Goal: Task Accomplishment & Management: Manage account settings

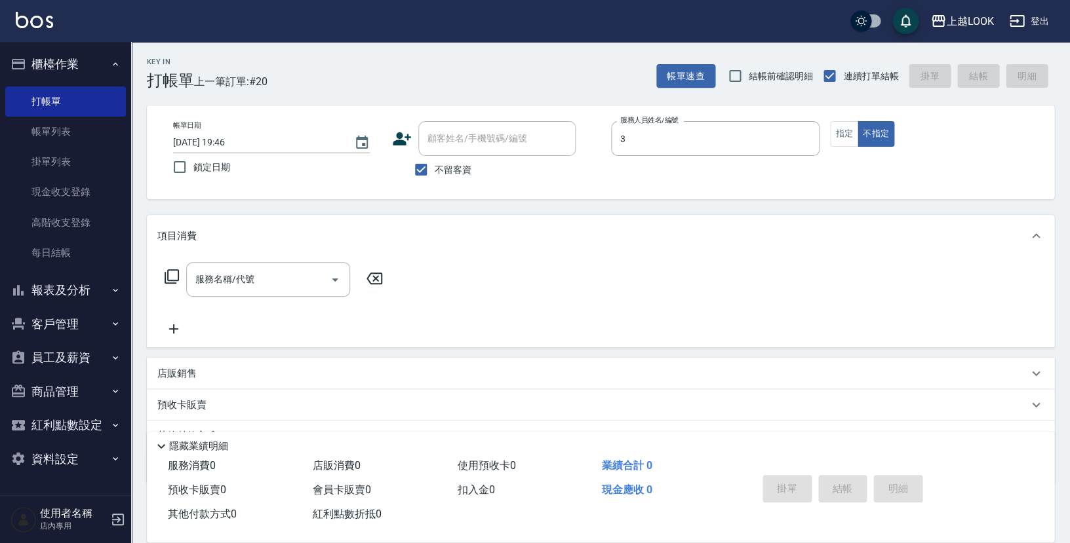
type input "Jason-3"
type button "false"
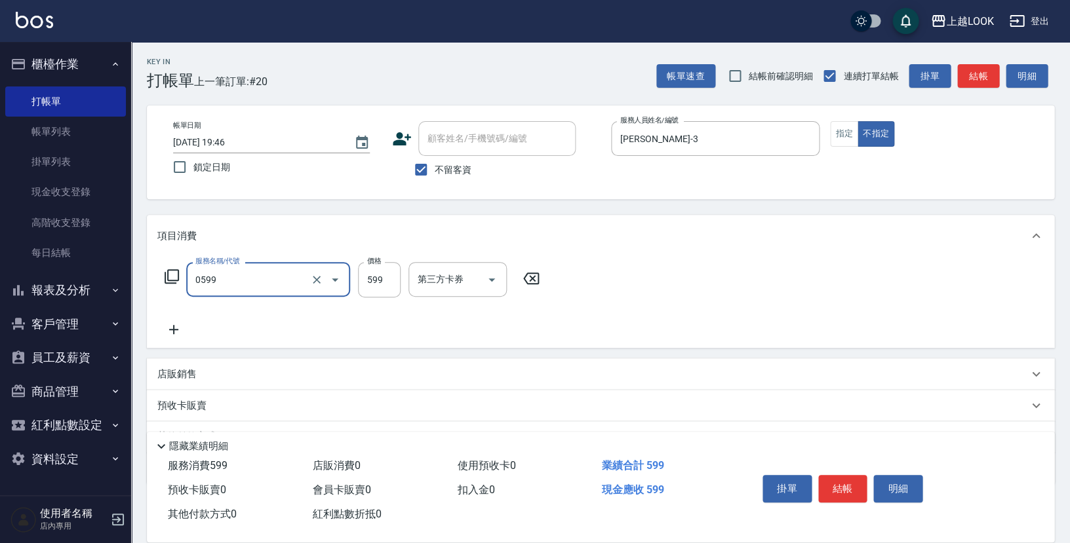
type input "精油-599(0599)"
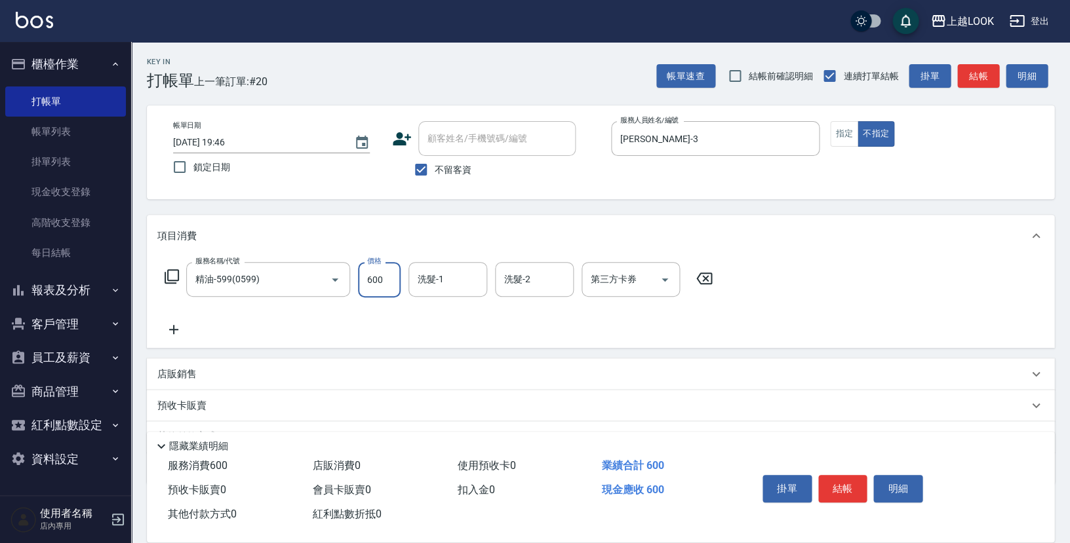
type input "600"
click at [849, 481] on button "結帳" at bounding box center [842, 489] width 49 height 28
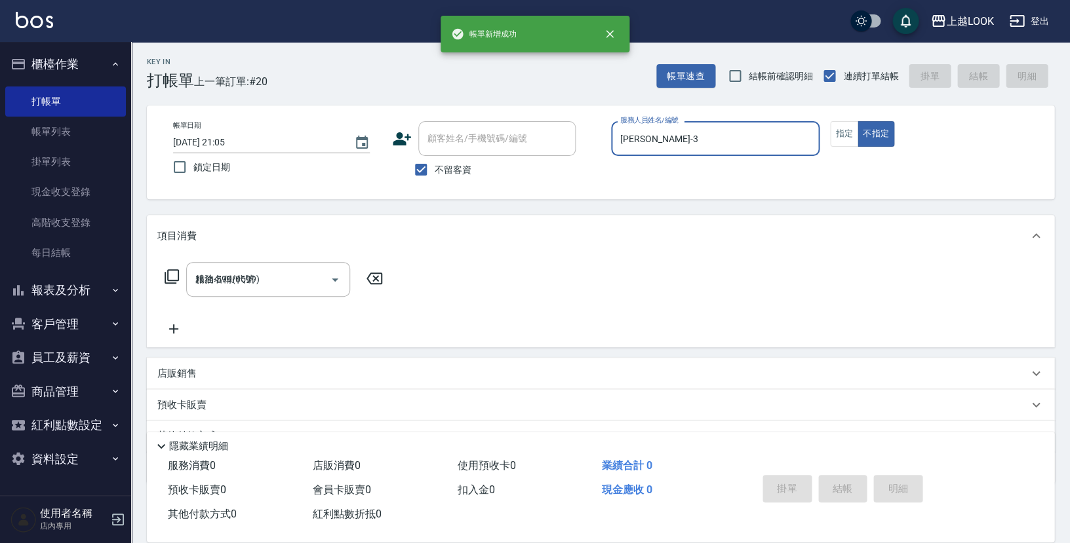
type input "2025/08/10 21:05"
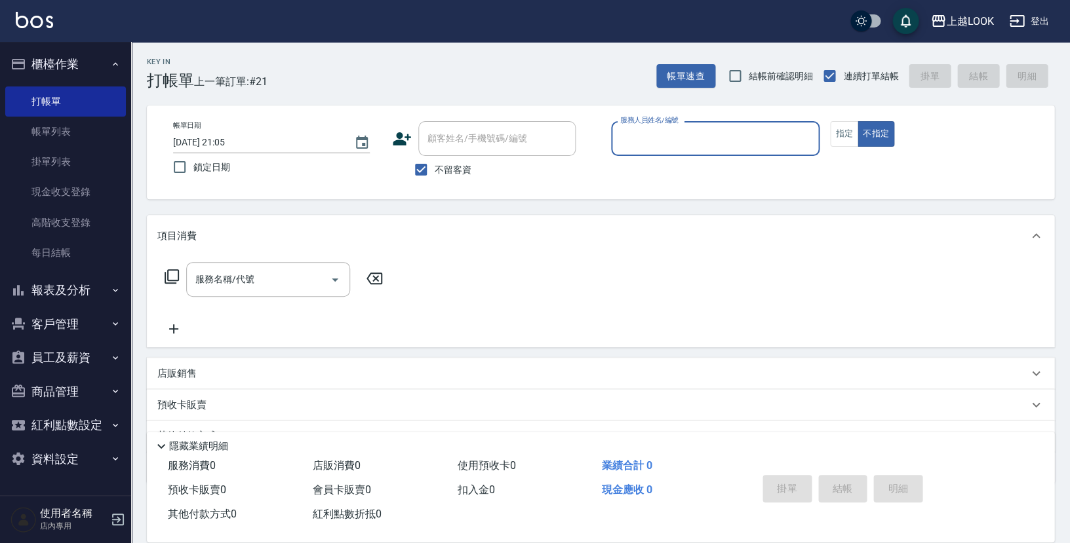
click at [79, 274] on button "報表及分析" at bounding box center [65, 290] width 121 height 34
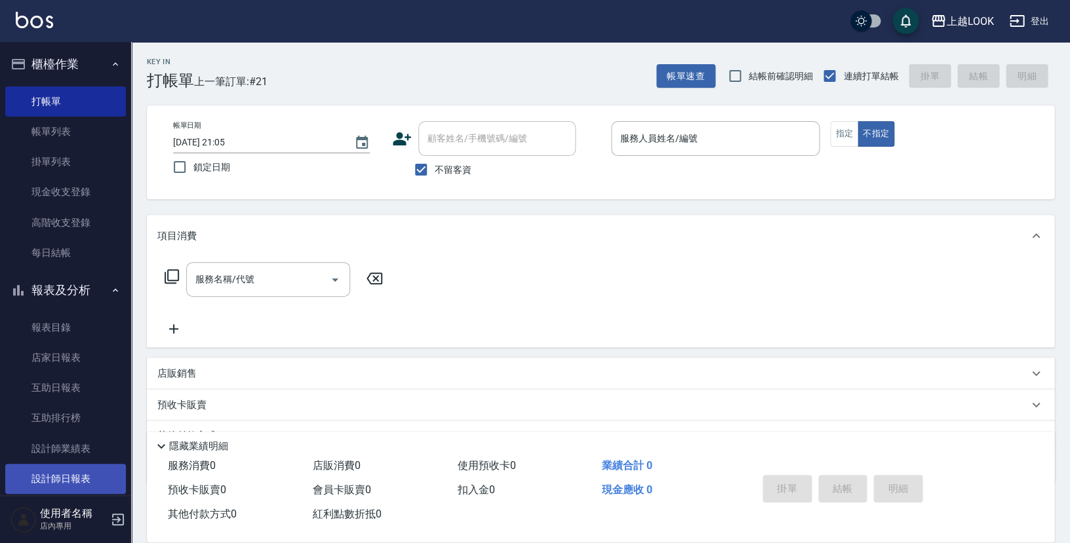
click at [74, 475] on link "設計師日報表" at bounding box center [65, 479] width 121 height 30
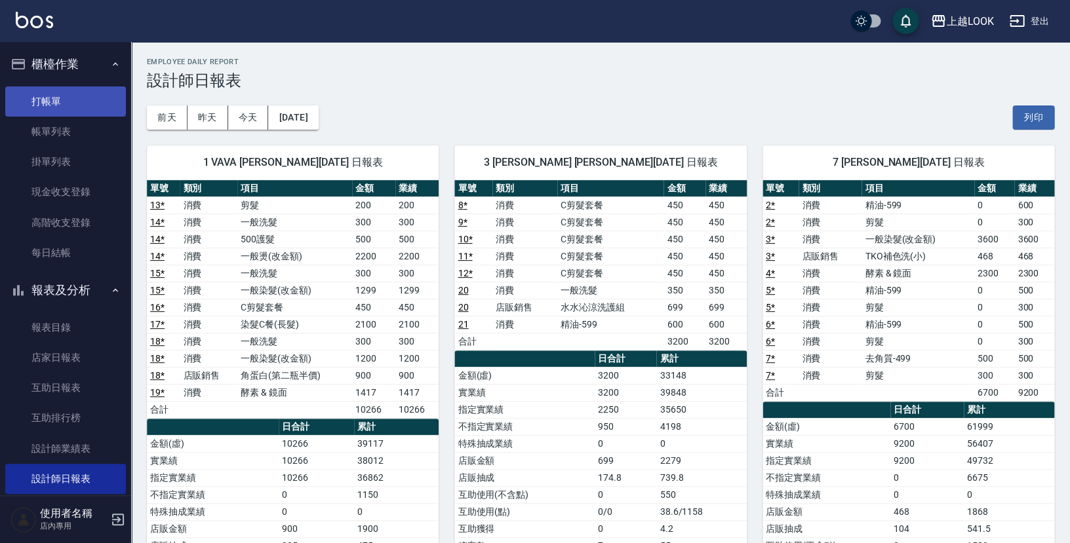
click at [51, 107] on link "打帳單" at bounding box center [65, 102] width 121 height 30
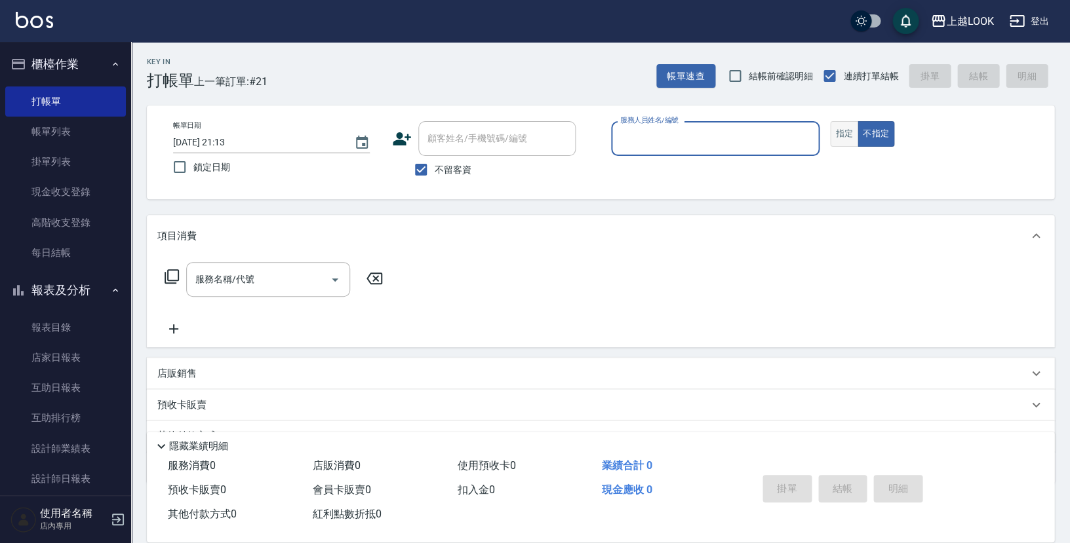
click at [846, 132] on button "指定" at bounding box center [844, 134] width 28 height 26
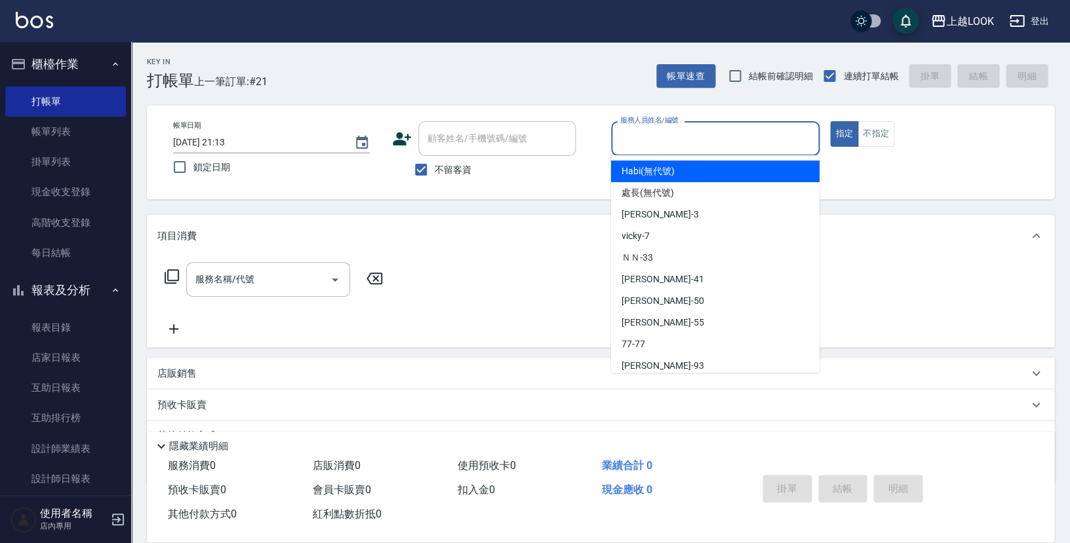
drag, startPoint x: 781, startPoint y: 140, endPoint x: 793, endPoint y: 138, distance: 11.9
click at [781, 140] on input "服務人員姓名/編號" at bounding box center [715, 138] width 197 height 23
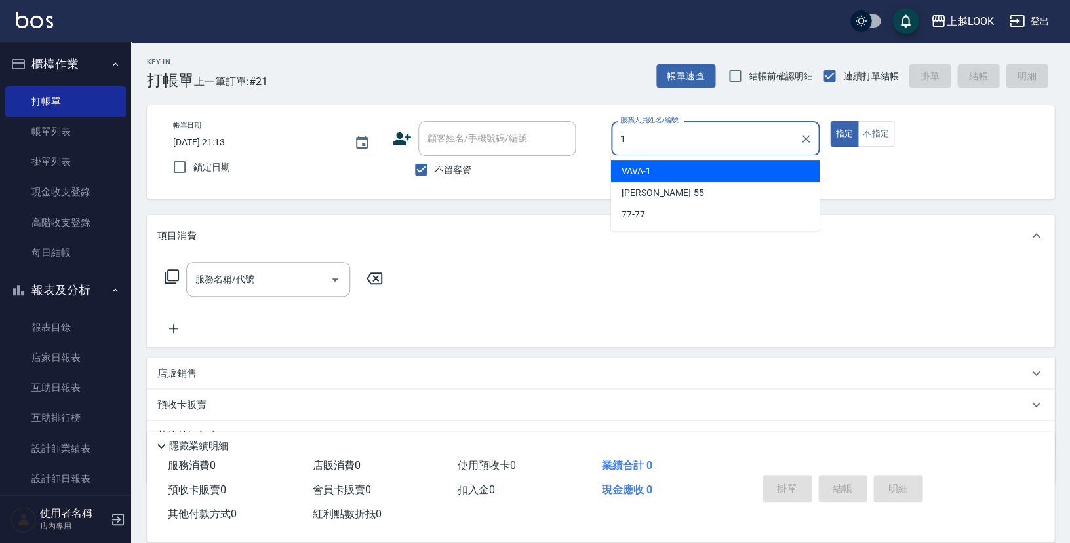
type input "VAVA-1"
type button "true"
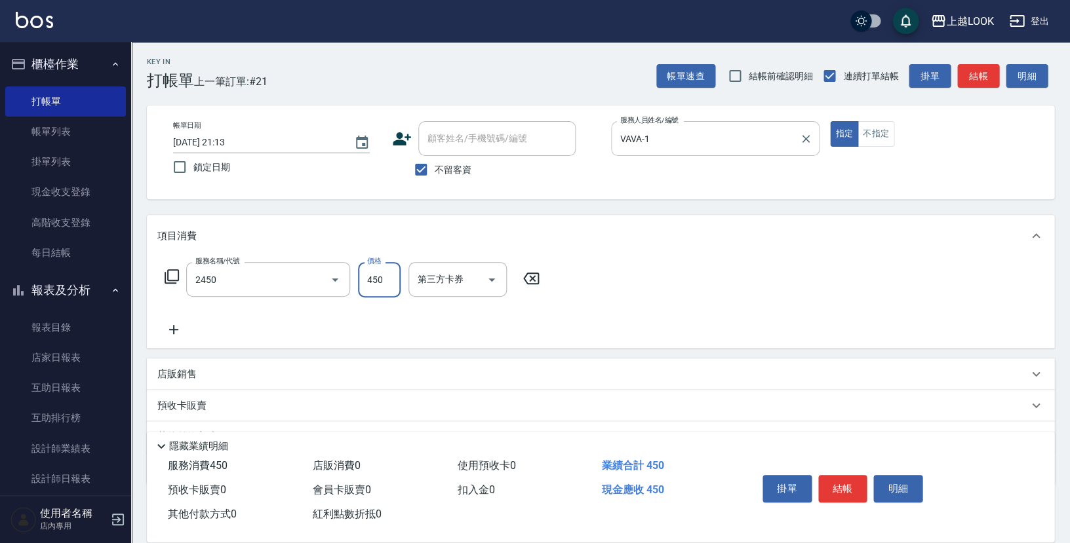
type input "C剪髮套餐(2450)"
click at [662, 277] on icon "Open" at bounding box center [665, 280] width 16 height 16
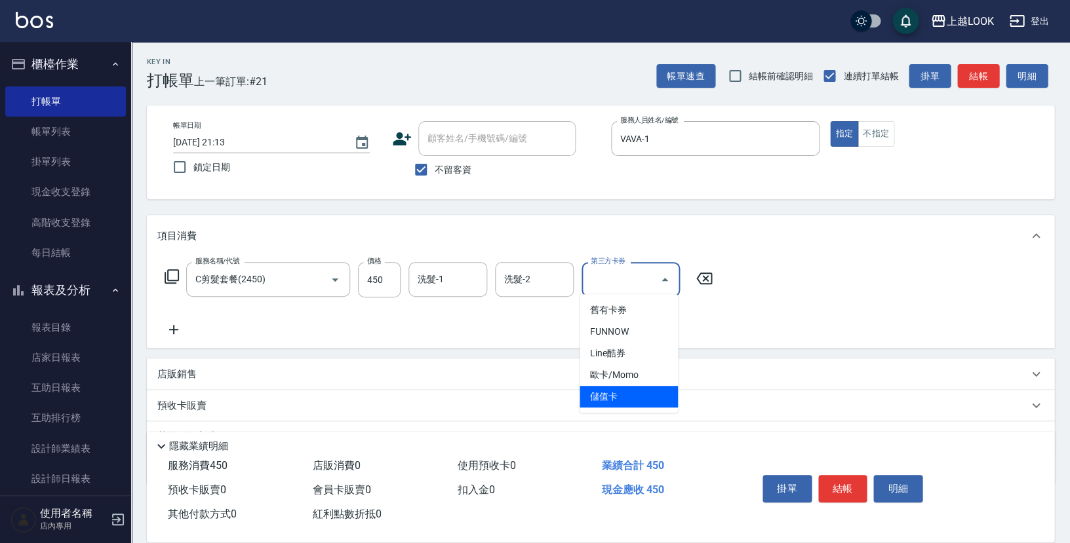
click at [664, 393] on span "儲值卡" at bounding box center [629, 397] width 98 height 22
type input "儲值卡"
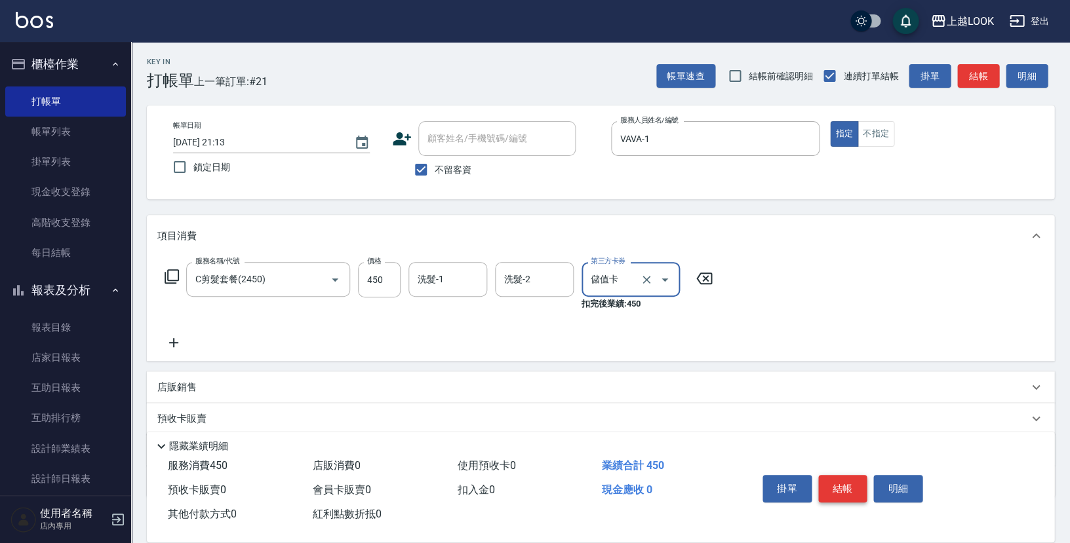
click at [835, 485] on button "結帳" at bounding box center [842, 489] width 49 height 28
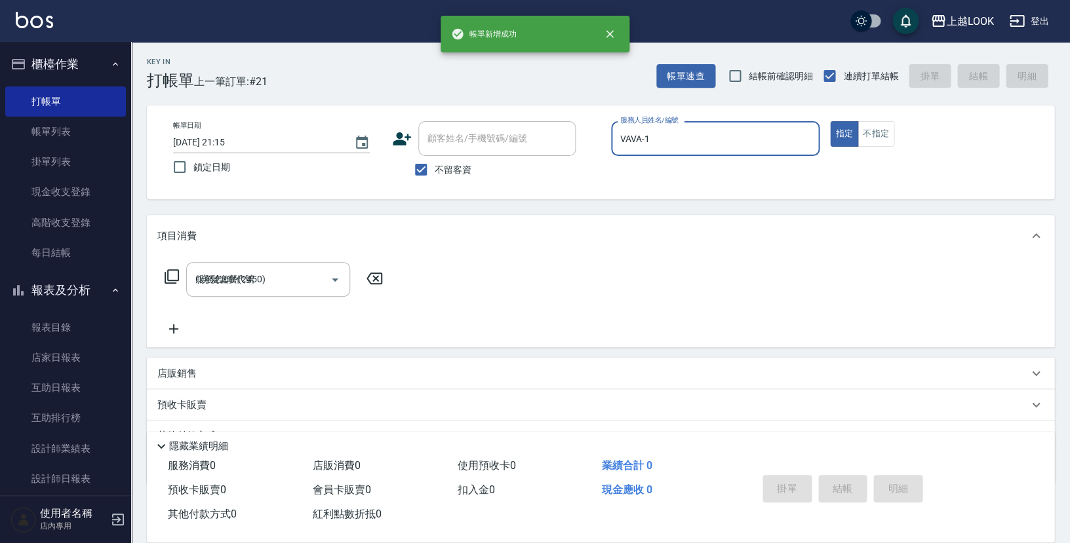
type input "2025/08/10 21:15"
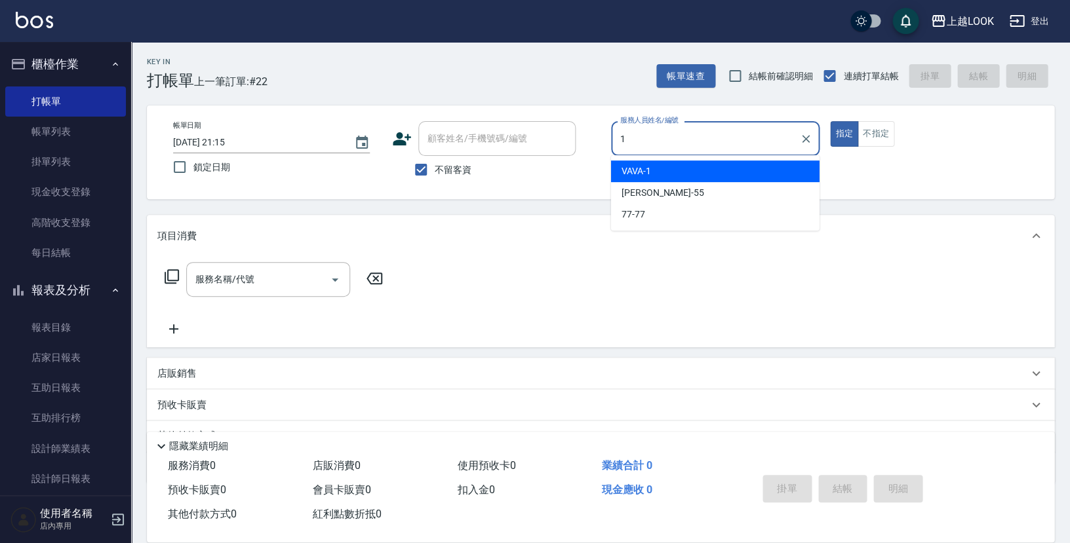
type input "VAVA-1"
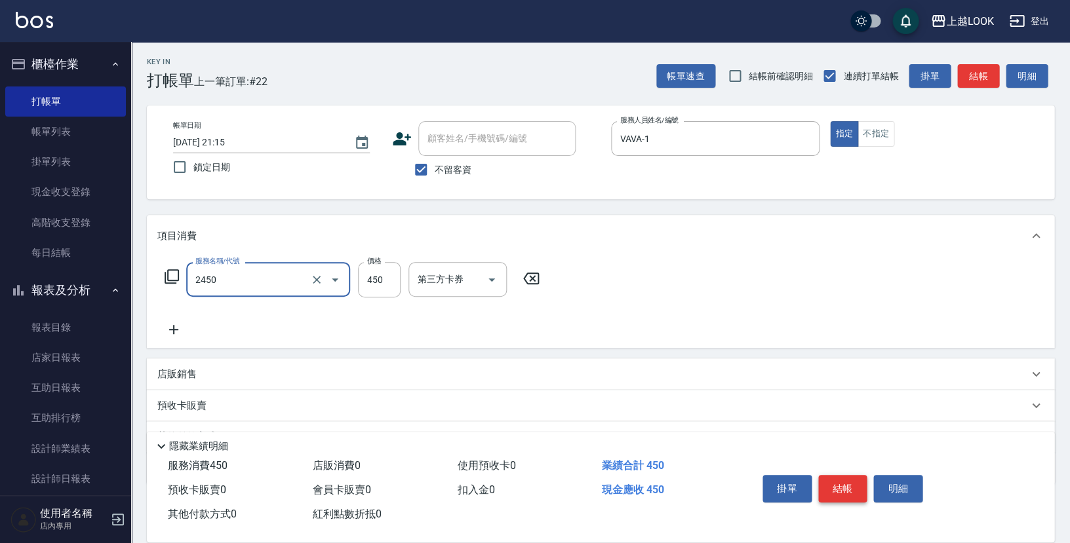
type input "C剪髮套餐(2450)"
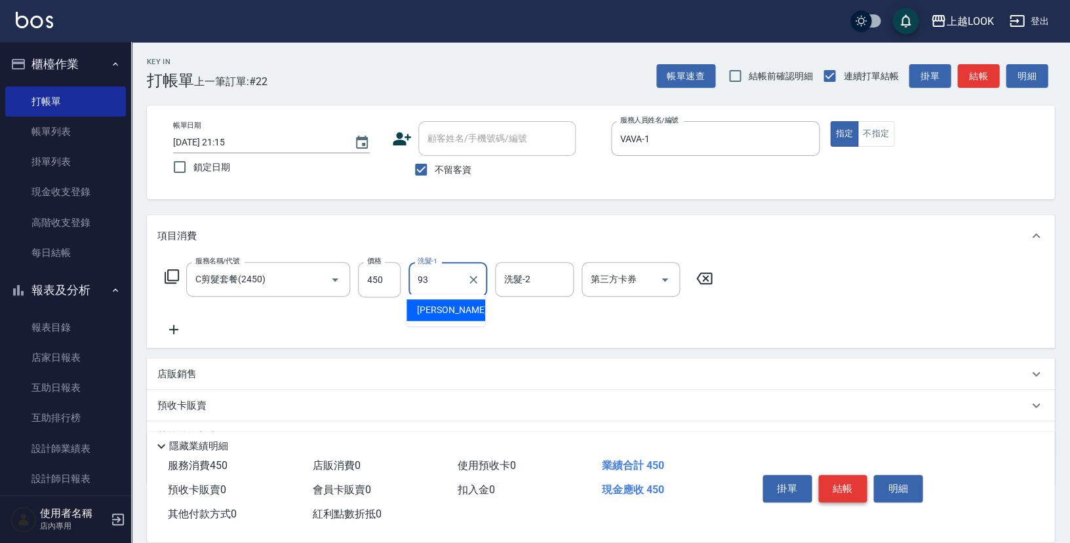
type input "瑄瑄-93"
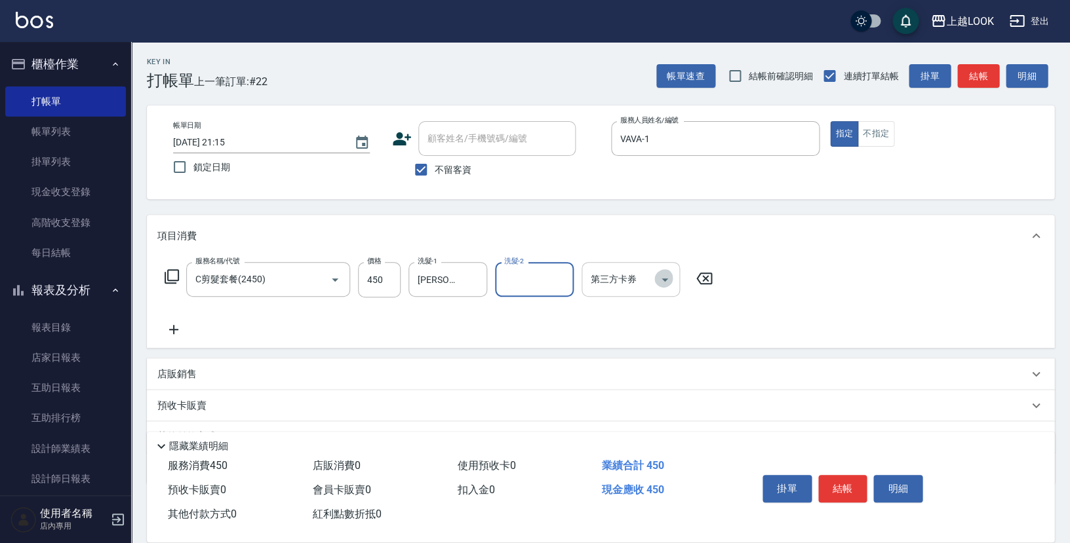
click at [666, 277] on icon "Open" at bounding box center [665, 280] width 16 height 16
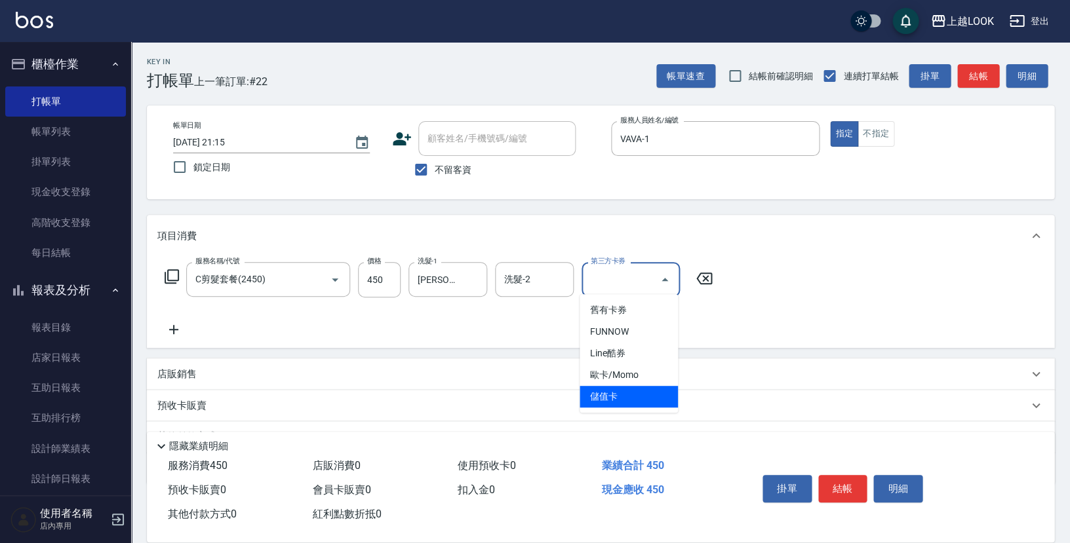
click at [651, 395] on span "儲值卡" at bounding box center [629, 397] width 98 height 22
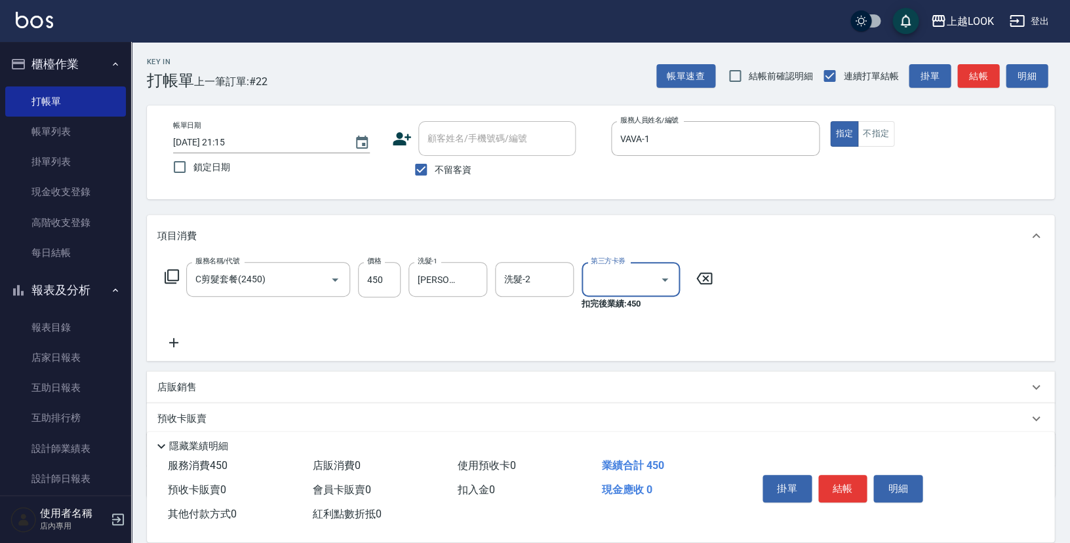
type input "儲值卡"
click at [852, 488] on button "結帳" at bounding box center [842, 489] width 49 height 28
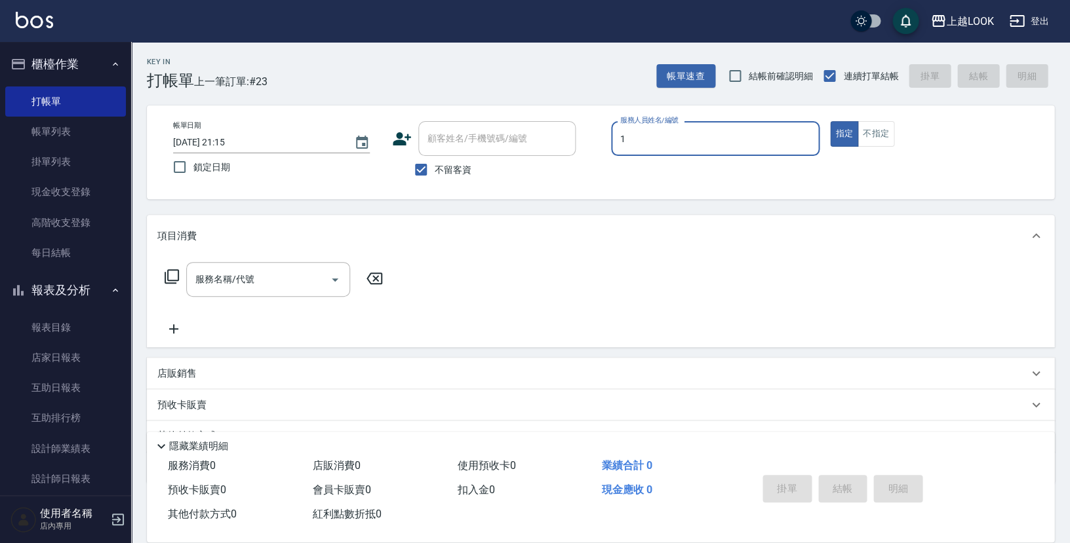
type input "VAVA-1"
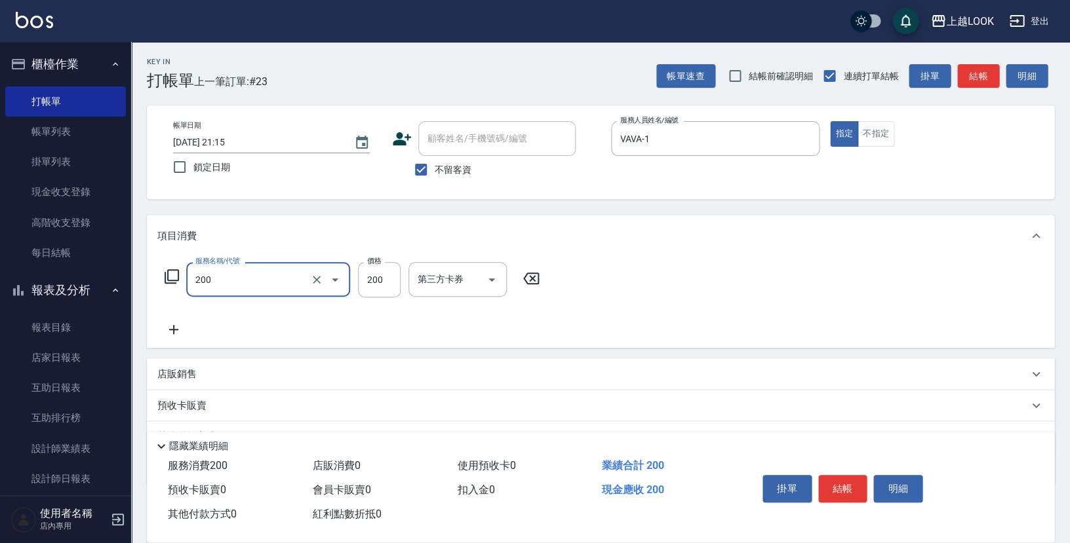
type input "剪髮(200)"
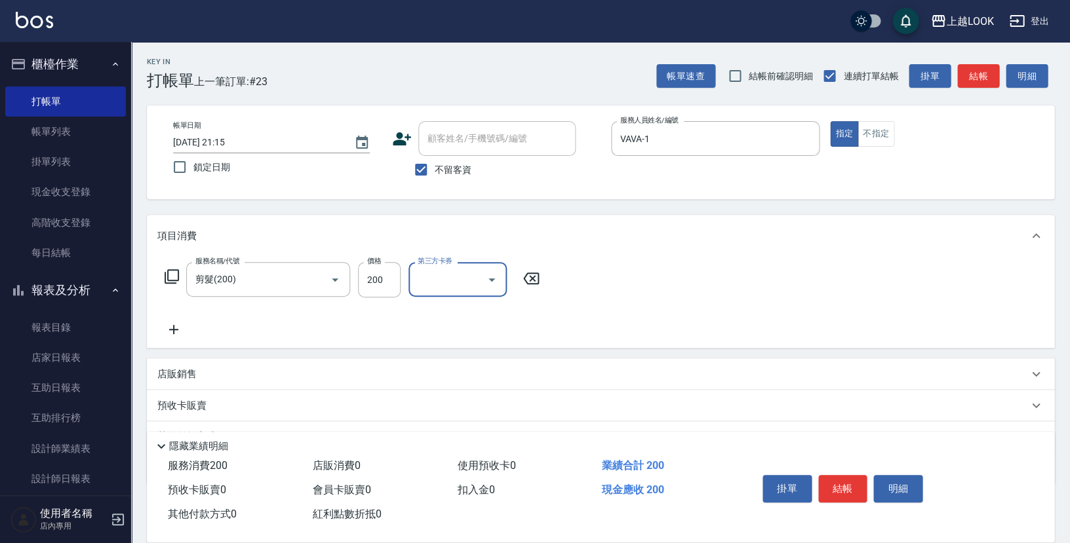
click at [497, 275] on icon "Open" at bounding box center [492, 280] width 16 height 16
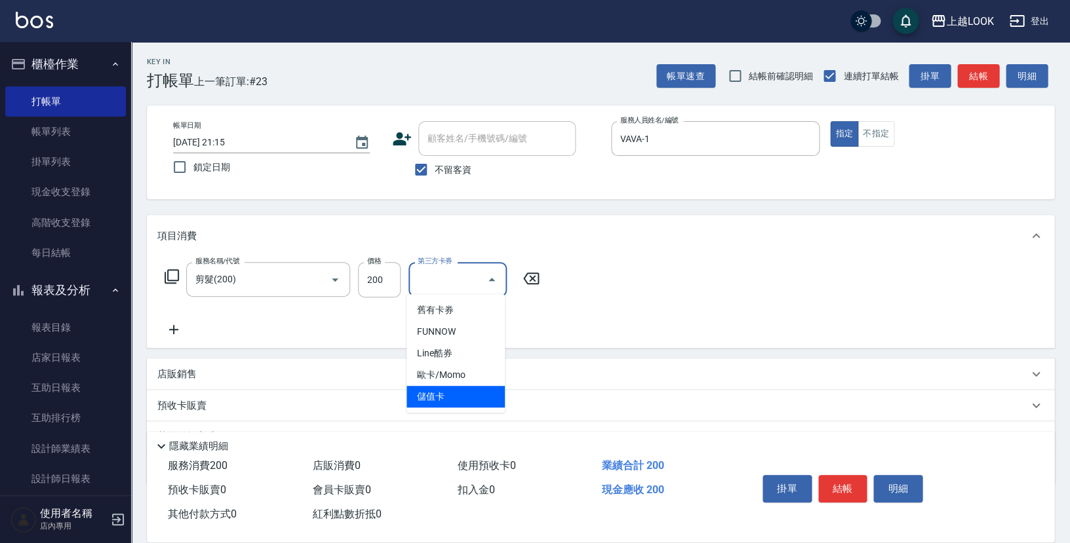
click at [492, 397] on span "儲值卡" at bounding box center [455, 397] width 98 height 22
type input "儲值卡"
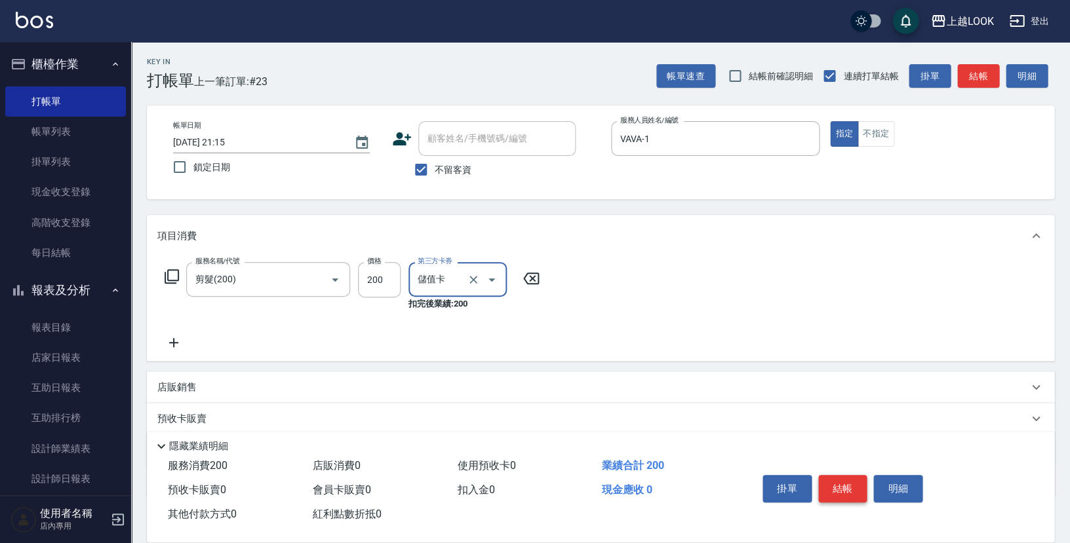
click at [842, 493] on button "結帳" at bounding box center [842, 489] width 49 height 28
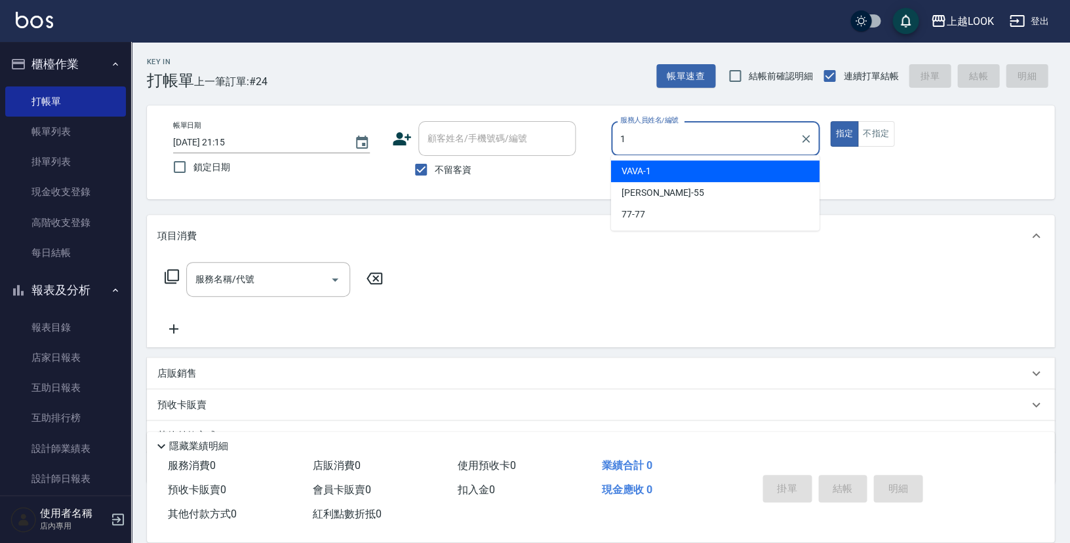
type input "VAVA-1"
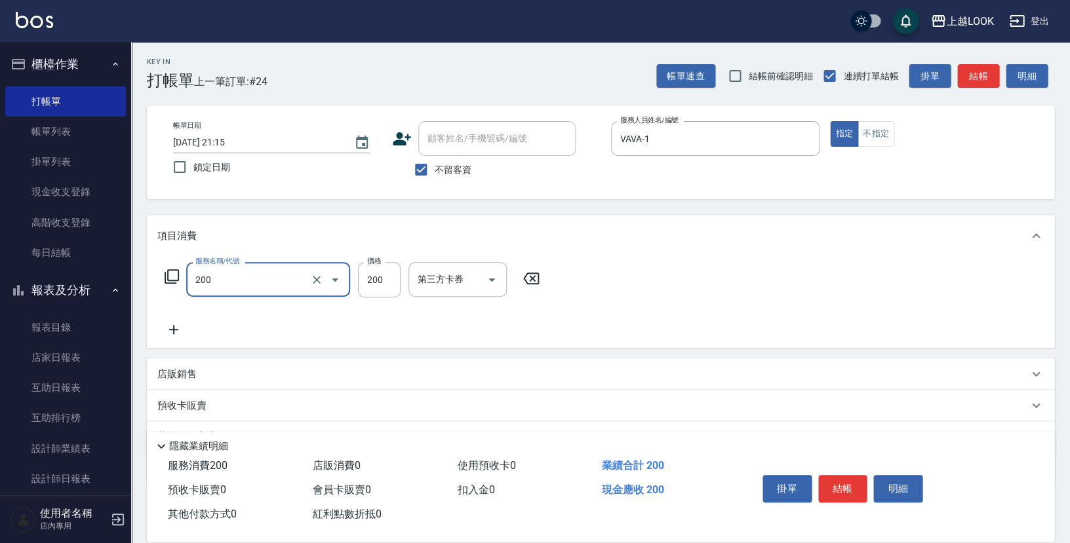
type input "剪髮(200)"
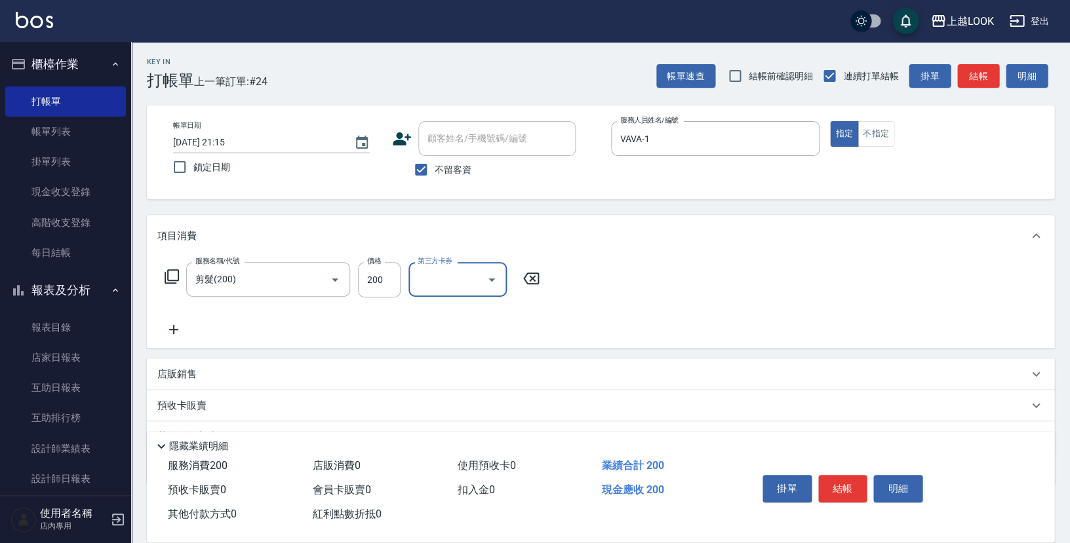
click at [493, 275] on icon "Open" at bounding box center [492, 280] width 16 height 16
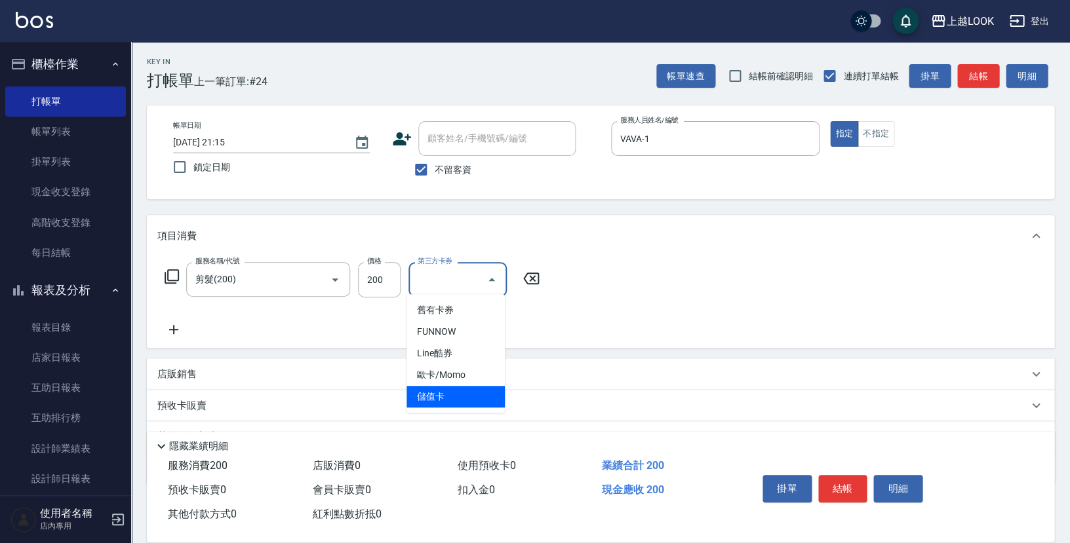
click at [481, 392] on span "儲值卡" at bounding box center [455, 397] width 98 height 22
type input "儲值卡"
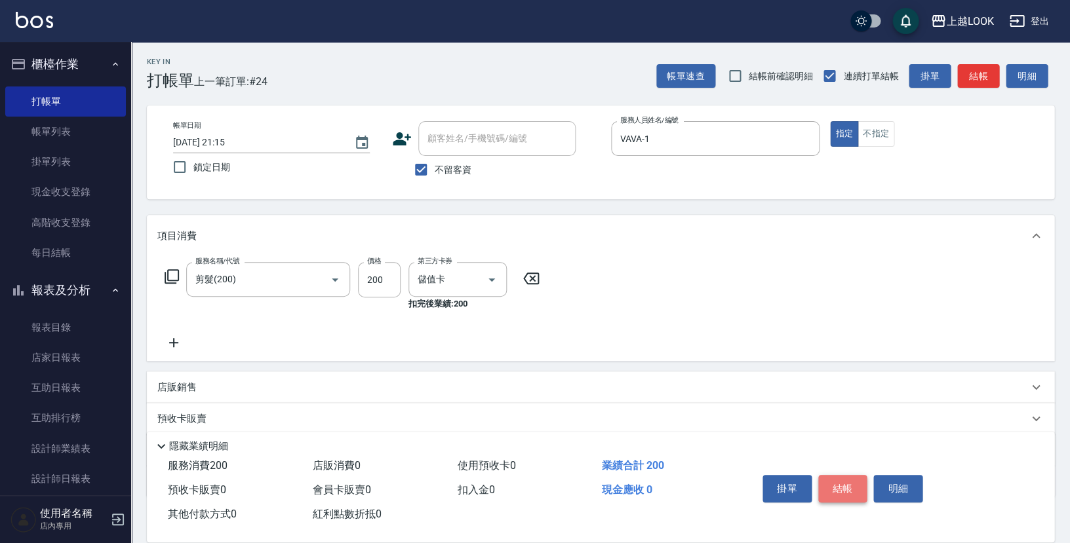
click at [835, 485] on button "結帳" at bounding box center [842, 489] width 49 height 28
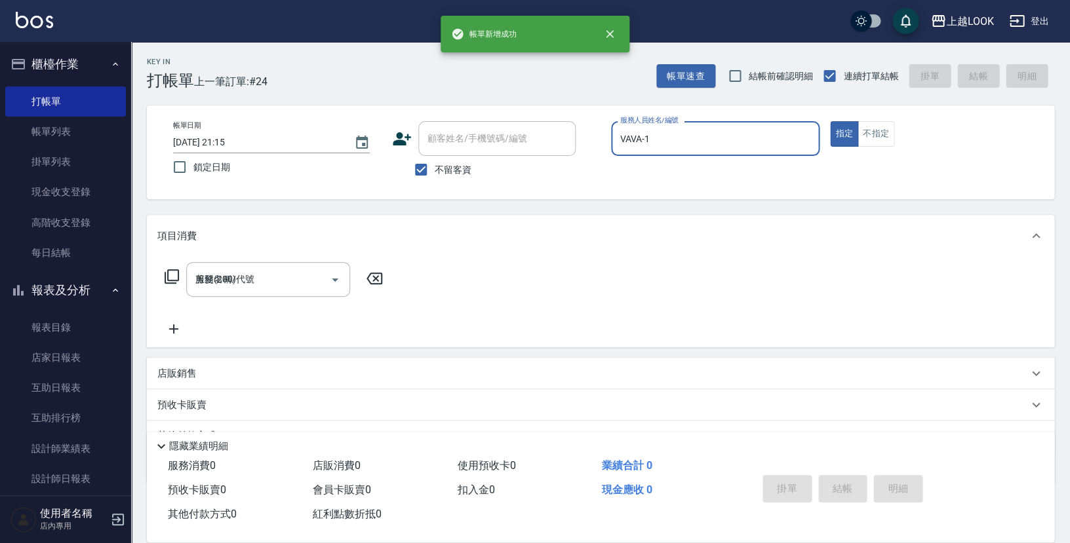
type input "2025/08/10 21:16"
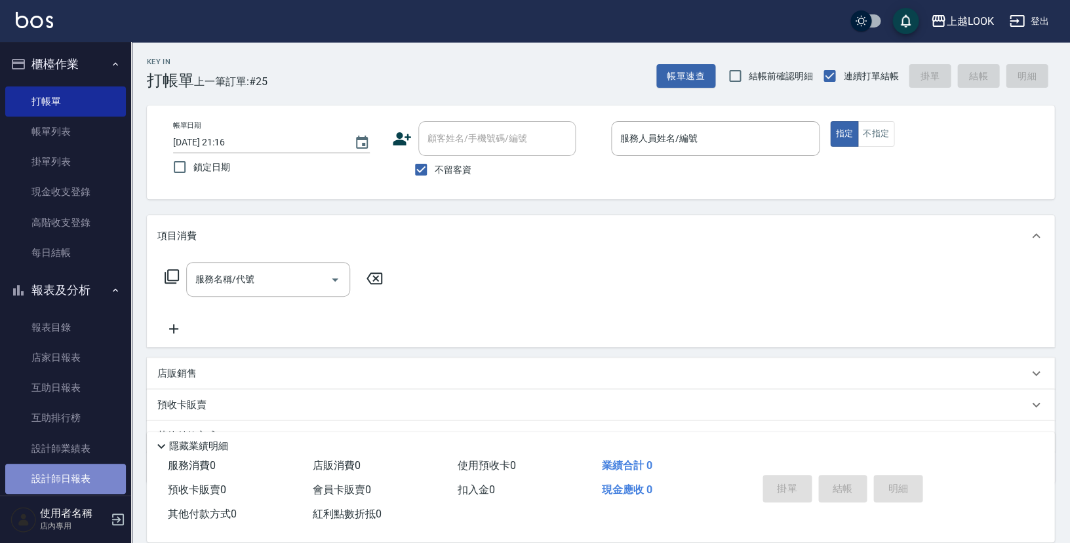
click at [93, 471] on link "設計師日報表" at bounding box center [65, 479] width 121 height 30
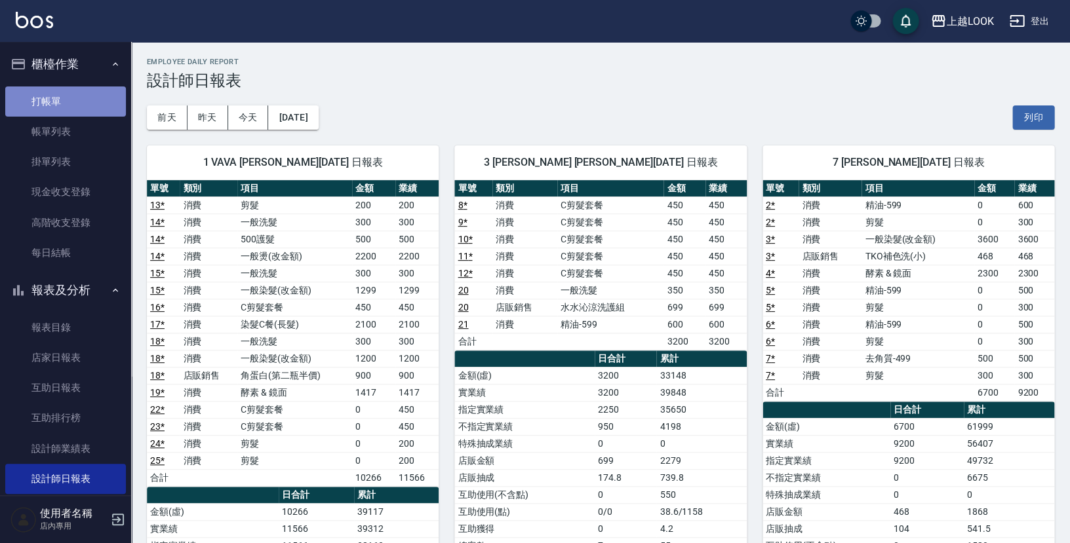
click at [112, 100] on link "打帳單" at bounding box center [65, 102] width 121 height 30
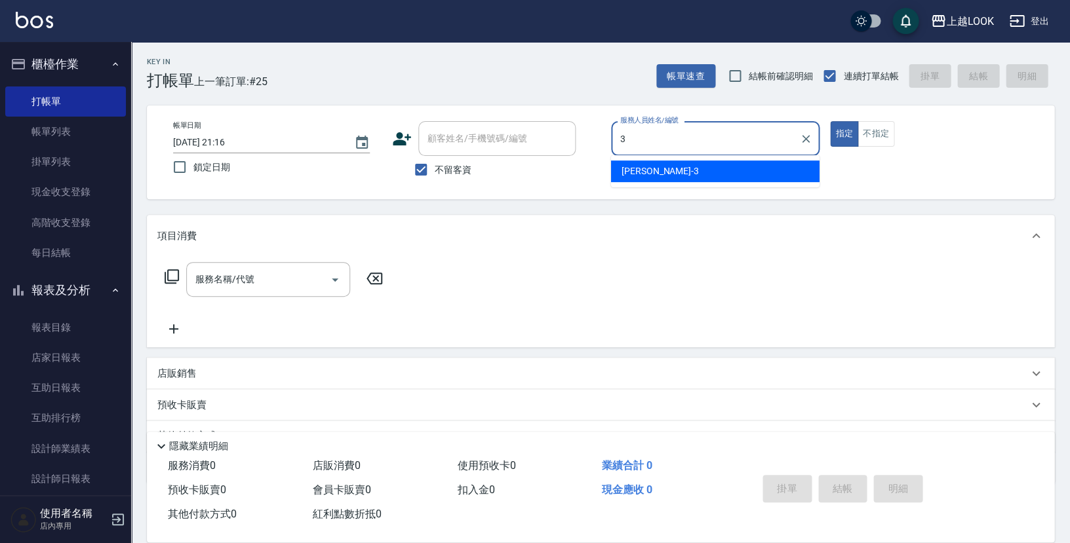
type input "Jason-3"
type button "true"
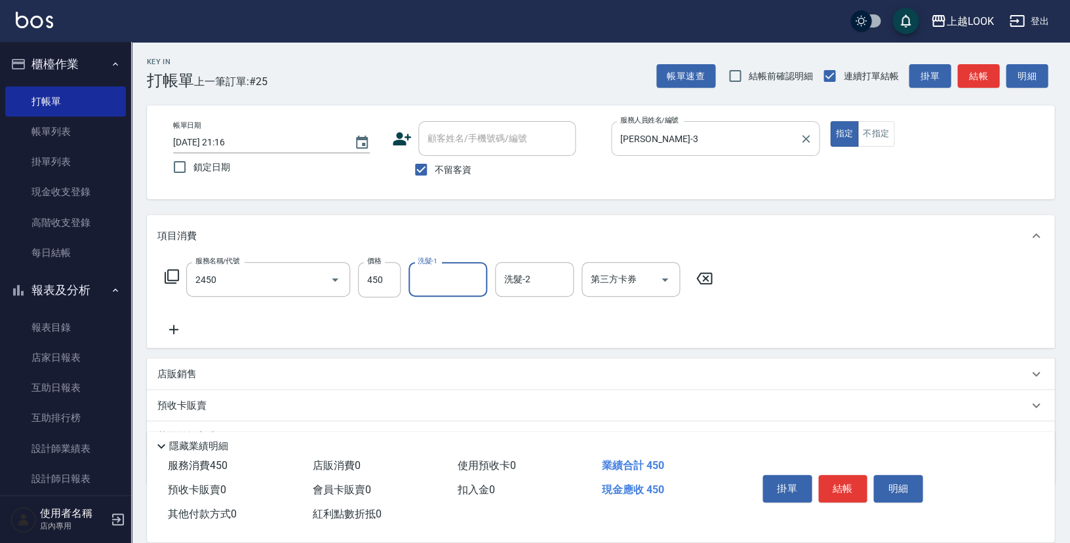
type input "C剪髮套餐(2450)"
click at [667, 277] on icon "Open" at bounding box center [665, 280] width 16 height 16
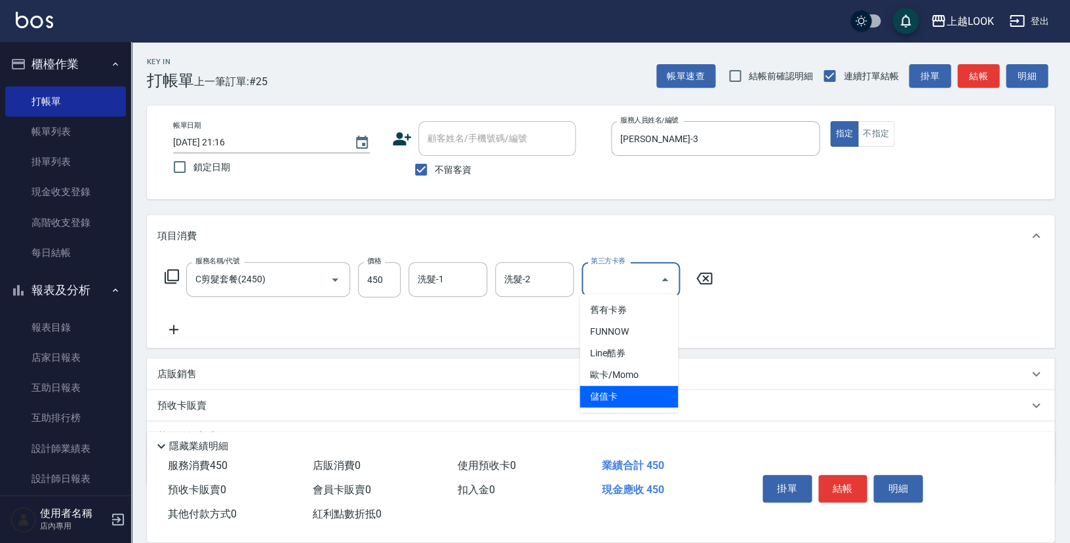
click at [652, 394] on span "儲值卡" at bounding box center [629, 397] width 98 height 22
type input "儲值卡"
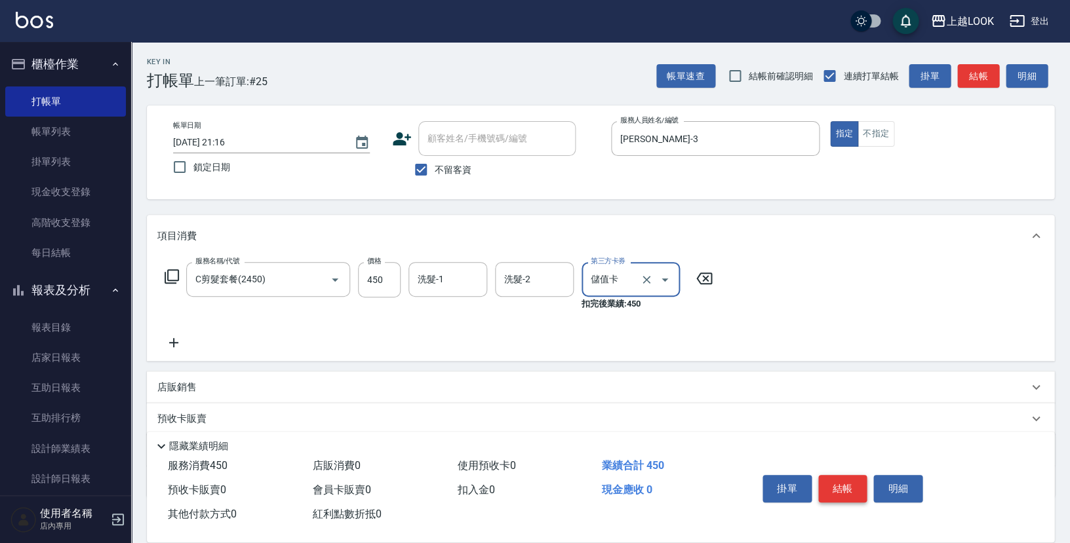
click at [844, 488] on button "結帳" at bounding box center [842, 489] width 49 height 28
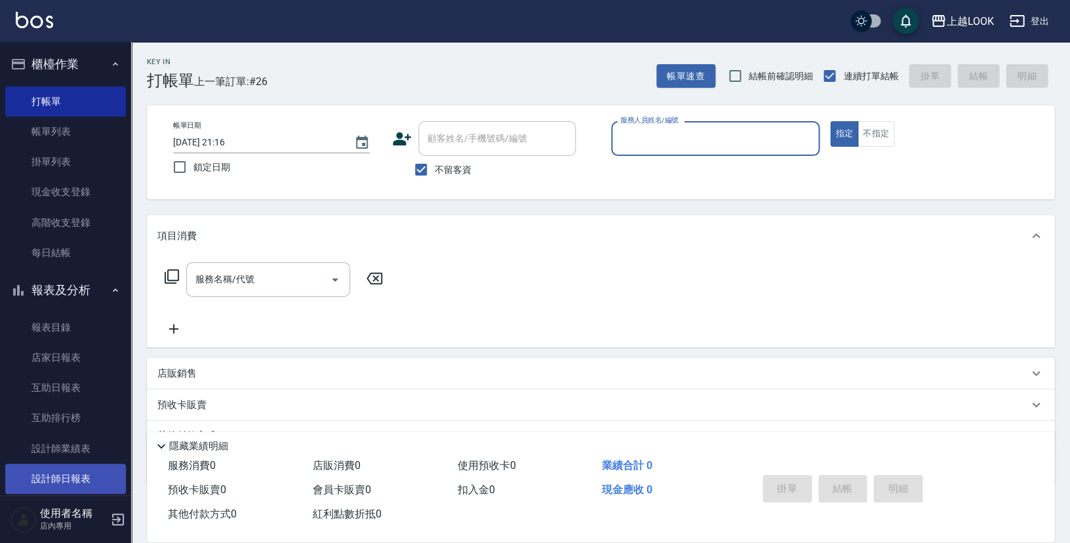
click at [66, 464] on link "設計師日報表" at bounding box center [65, 479] width 121 height 30
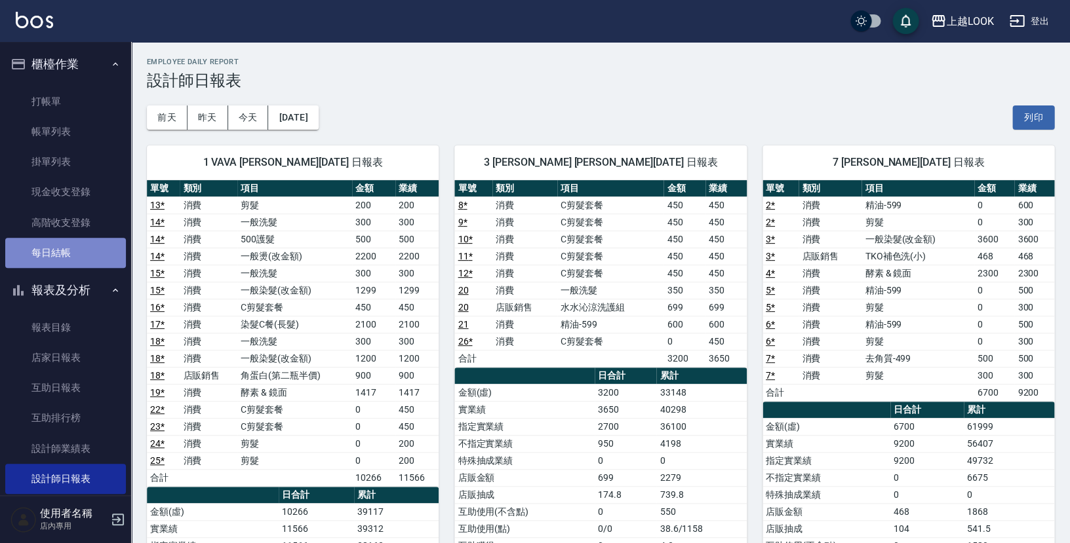
click at [76, 248] on link "每日結帳" at bounding box center [65, 253] width 121 height 30
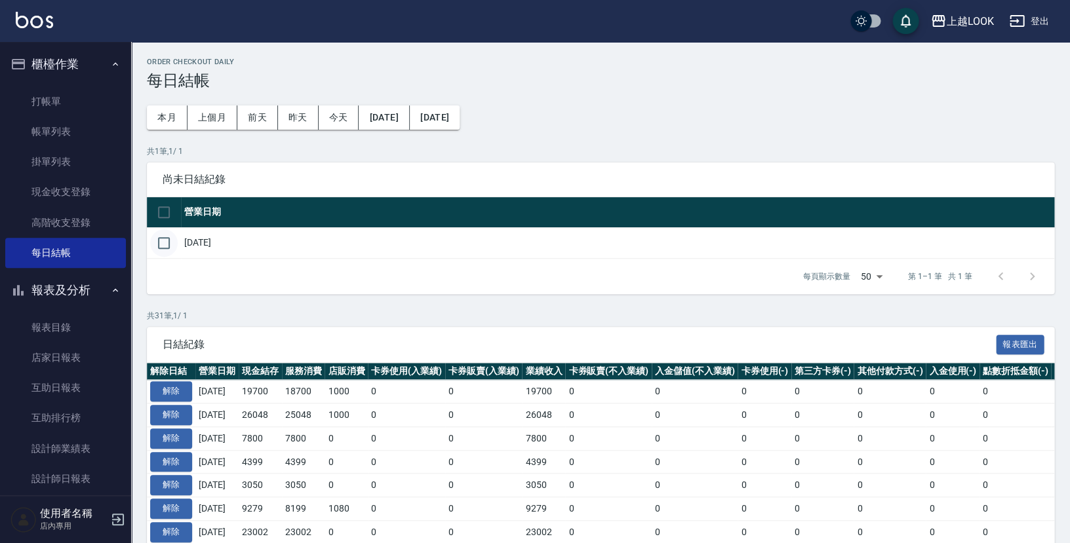
click at [167, 239] on input "checkbox" at bounding box center [164, 243] width 28 height 28
checkbox input "true"
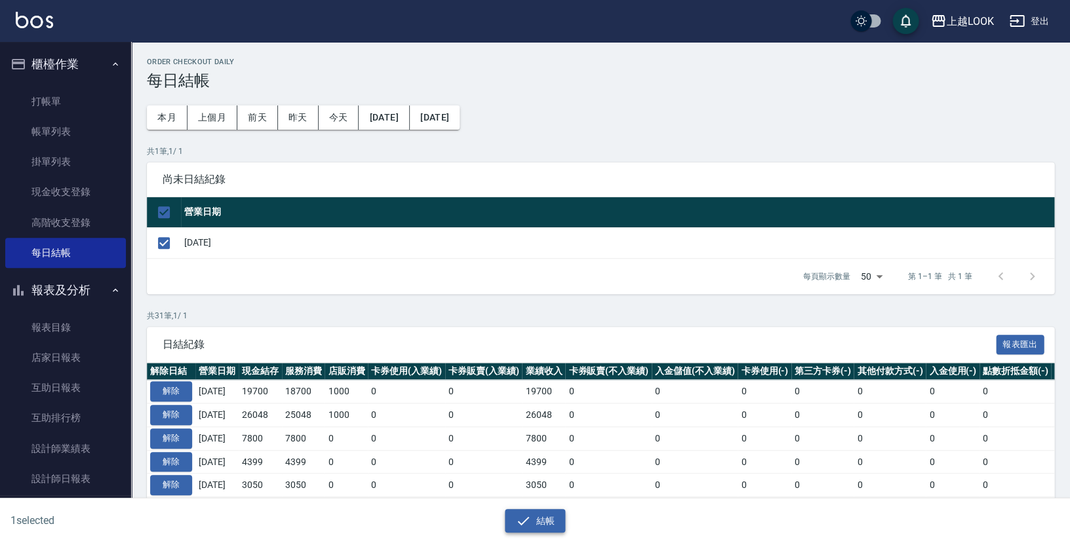
click at [551, 522] on button "結帳" at bounding box center [535, 521] width 61 height 24
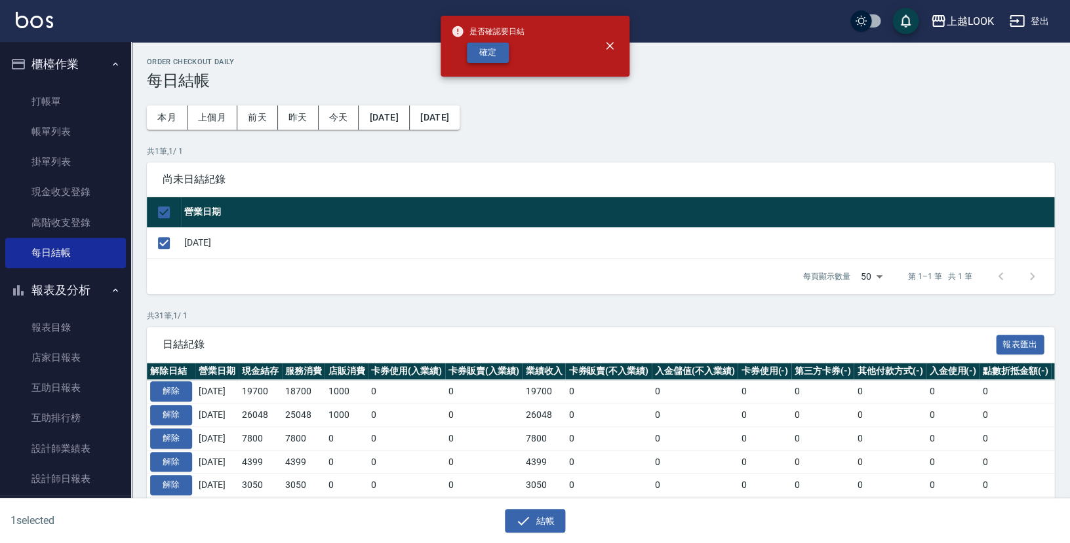
click at [486, 54] on button "確定" at bounding box center [488, 53] width 42 height 20
checkbox input "false"
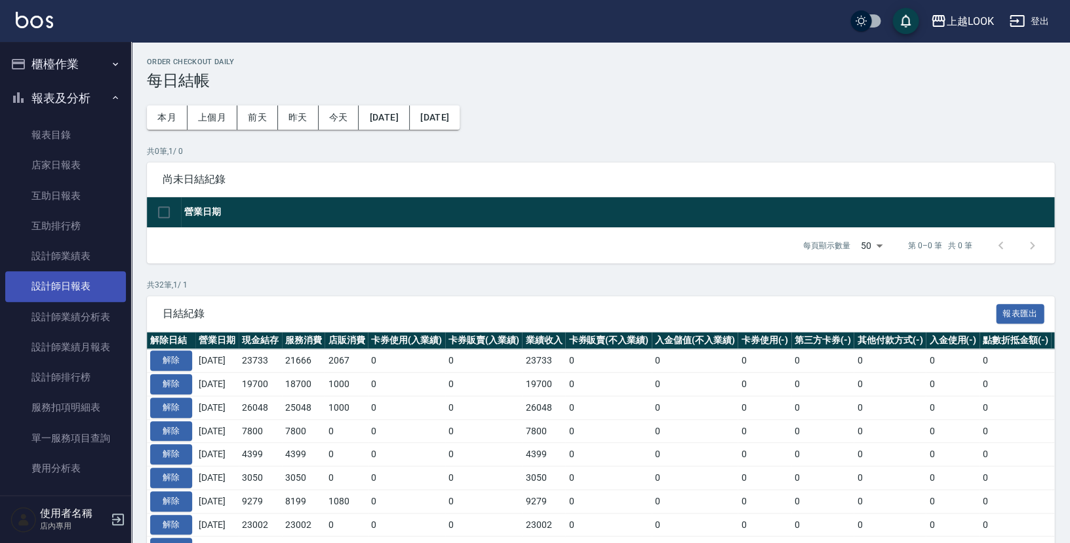
click at [84, 285] on link "設計師日報表" at bounding box center [65, 286] width 121 height 30
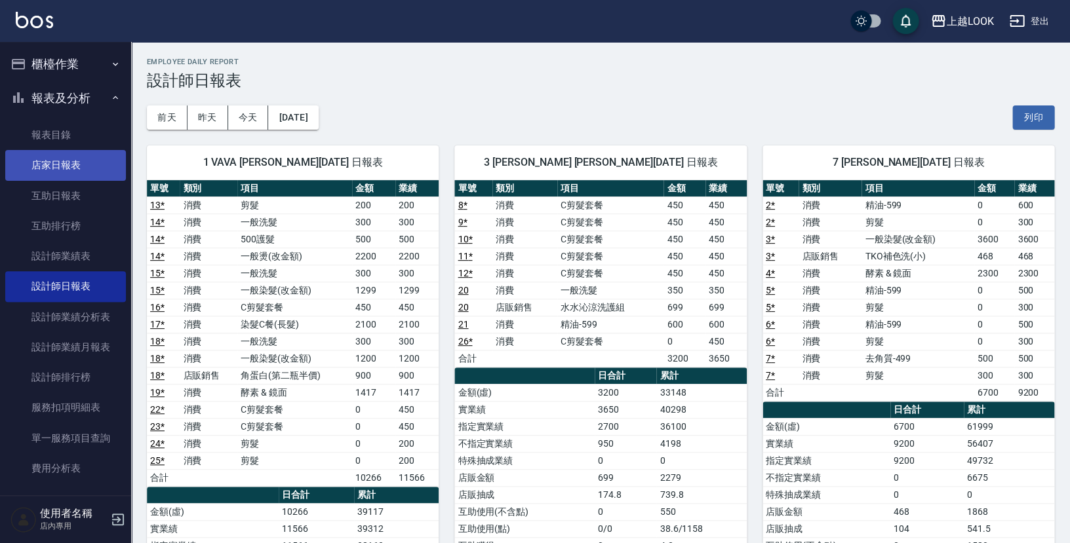
click at [67, 167] on link "店家日報表" at bounding box center [65, 165] width 121 height 30
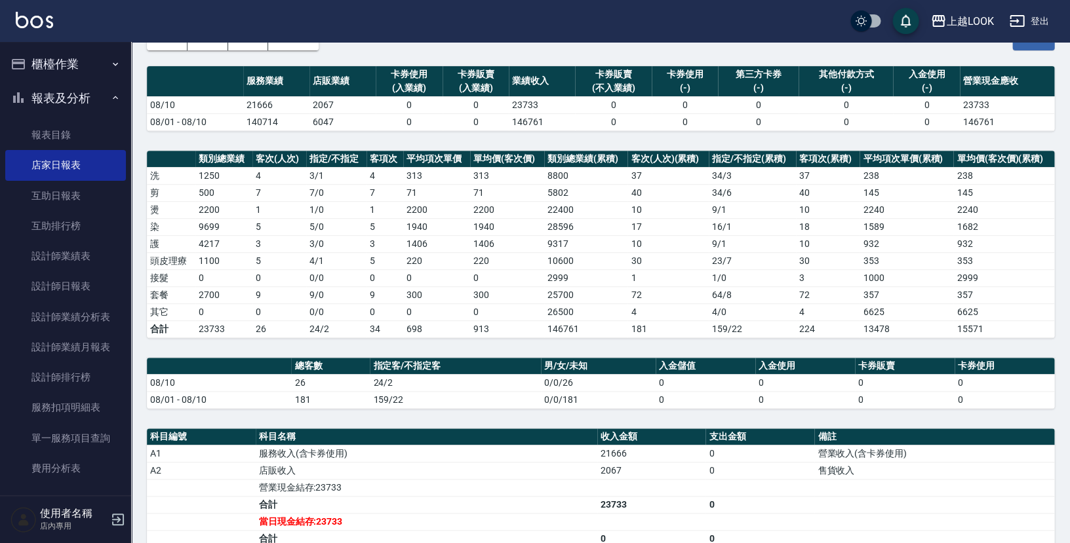
scroll to position [170, 0]
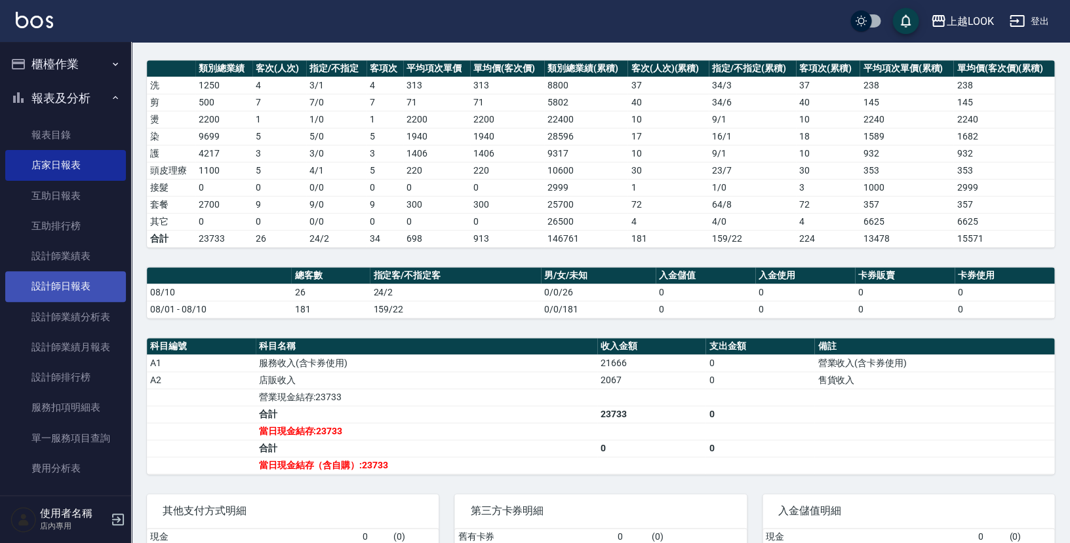
click at [60, 277] on link "設計師日報表" at bounding box center [65, 286] width 121 height 30
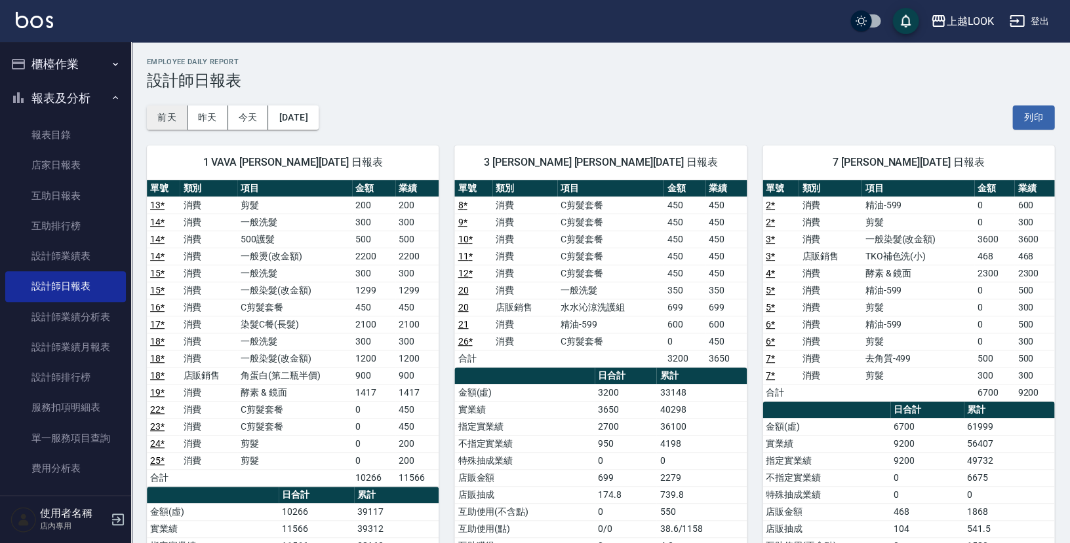
click at [163, 123] on button "前天" at bounding box center [167, 118] width 41 height 24
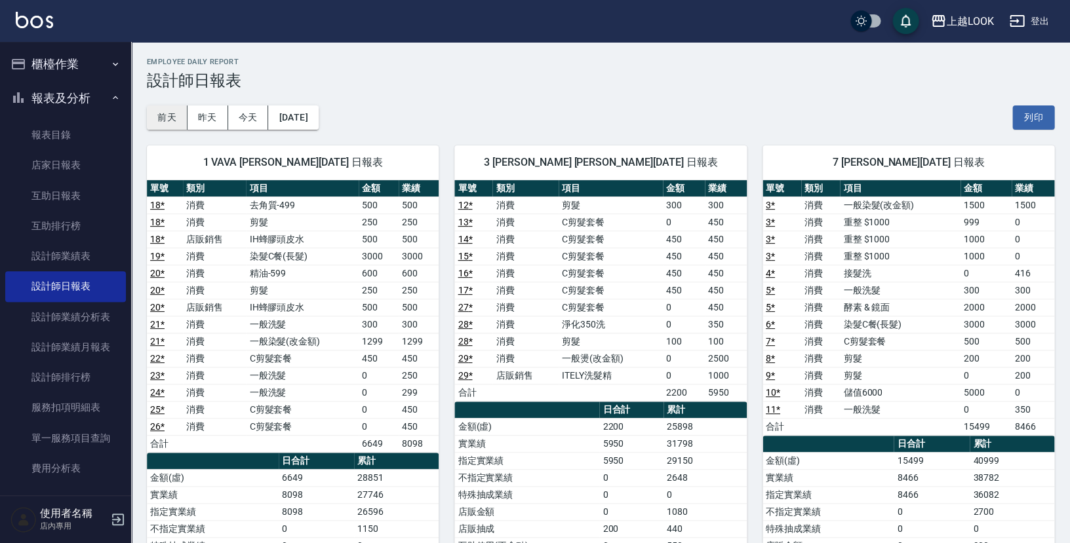
click at [172, 118] on button "前天" at bounding box center [167, 118] width 41 height 24
click at [210, 115] on button "昨天" at bounding box center [208, 118] width 41 height 24
